Goal: Task Accomplishment & Management: Manage account settings

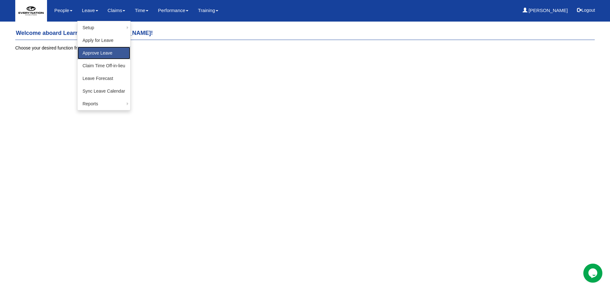
click at [92, 56] on link "Approve Leave" at bounding box center [104, 53] width 53 height 13
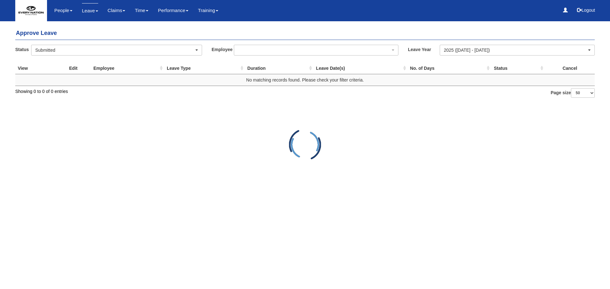
select select "50"
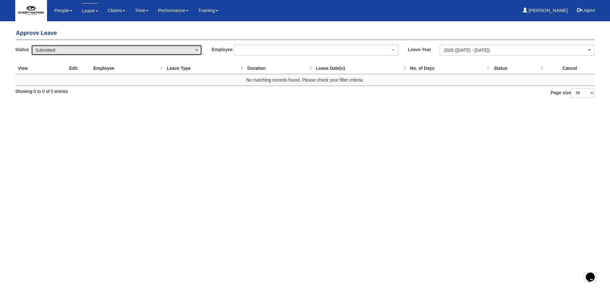
click at [196, 52] on div "Submitted" at bounding box center [116, 50] width 163 height 6
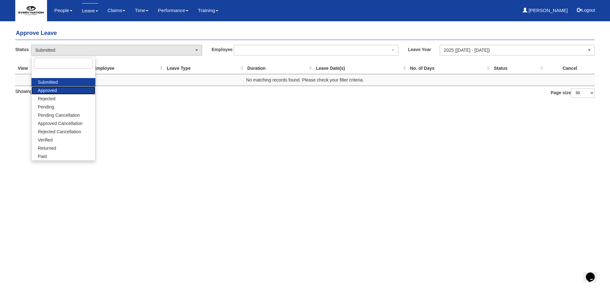
click at [54, 90] on span "Approved" at bounding box center [47, 90] width 19 height 6
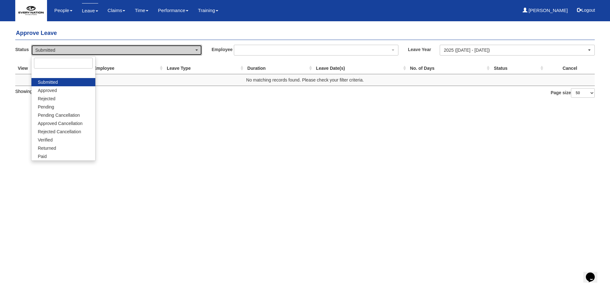
select select "Approved"
select select "50"
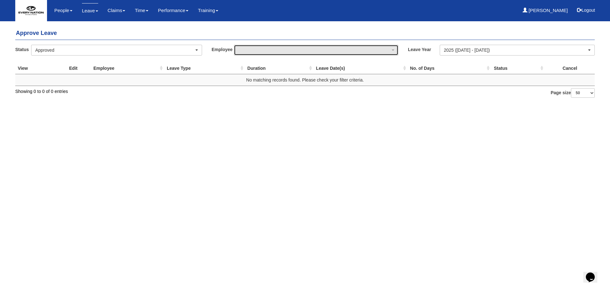
click at [393, 51] on span "button" at bounding box center [393, 50] width 3 height 1
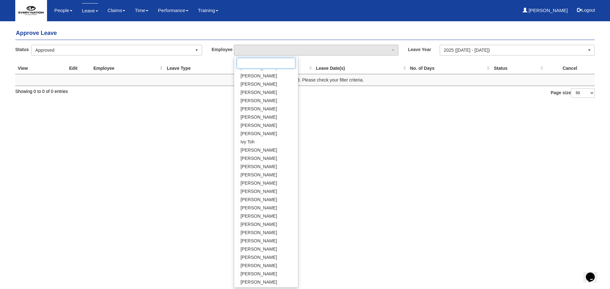
scroll to position [63, 0]
click at [253, 281] on span "Vicki Tekwani" at bounding box center [259, 284] width 37 height 6
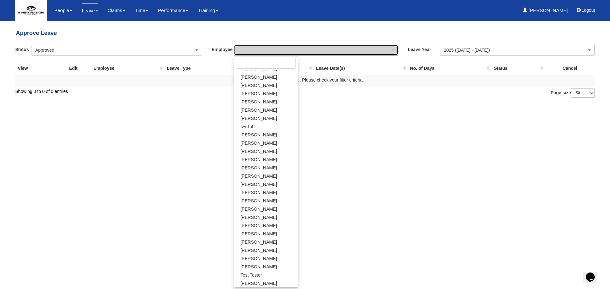
select select "28b43494-64a6-4cd6-a180-56f2c6cf4b3b"
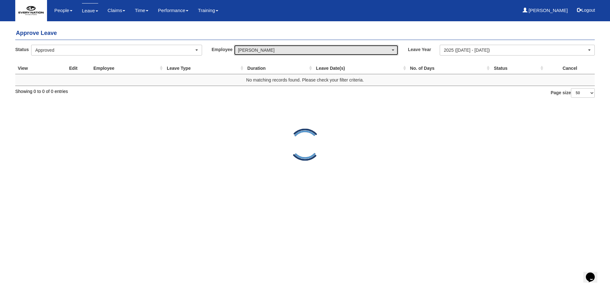
select select "50"
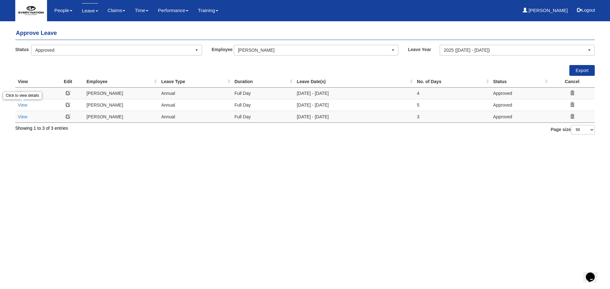
click at [24, 106] on link "View" at bounding box center [23, 105] width 10 height 5
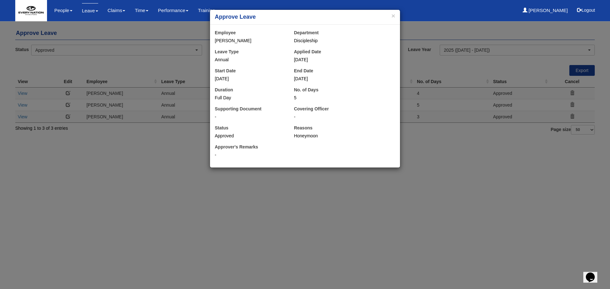
click at [548, 173] on div "× Approve Leave Employee Vicki Tekwani Department Discipleship Leave Type Annua…" at bounding box center [305, 144] width 610 height 289
click at [65, 106] on div "× Approve Leave Employee Vicki Tekwani Department Discipleship Leave Type Annua…" at bounding box center [305, 144] width 610 height 289
click at [393, 13] on button "×" at bounding box center [393, 15] width 4 height 7
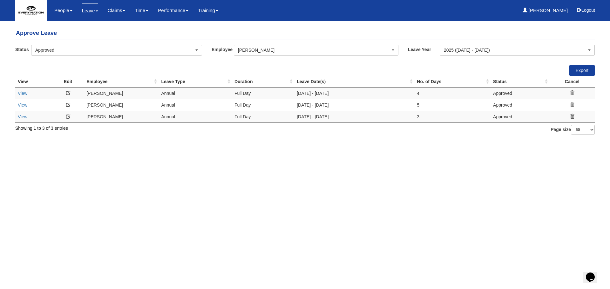
click at [67, 104] on link at bounding box center [68, 105] width 4 height 4
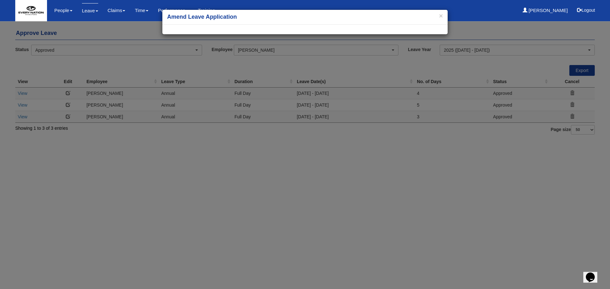
select select
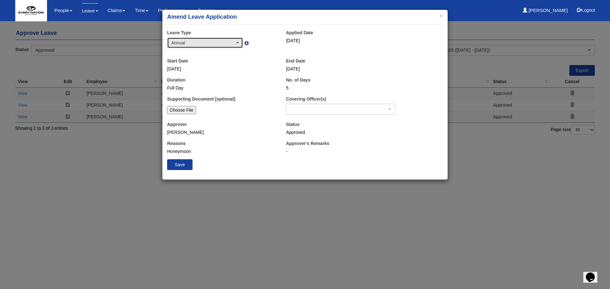
click at [238, 43] on span "button" at bounding box center [237, 42] width 3 height 1
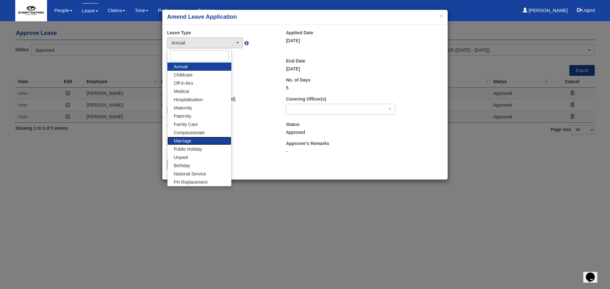
click at [194, 139] on link "Marriage" at bounding box center [199, 141] width 64 height 8
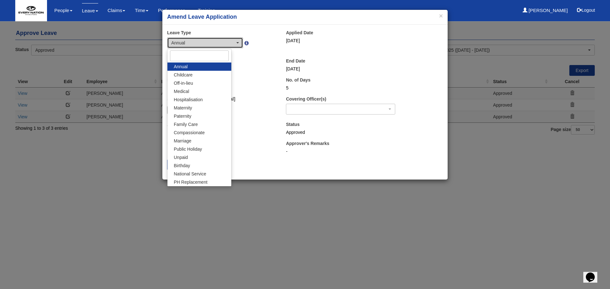
select select "11"
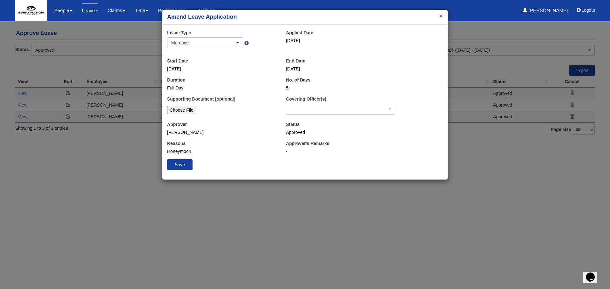
click at [441, 17] on button "×" at bounding box center [441, 15] width 4 height 7
